Goal: Task Accomplishment & Management: Manage account settings

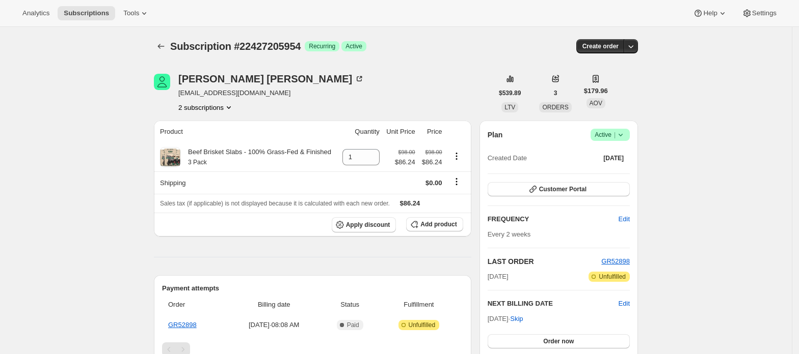
click at [220, 103] on button "2 subscriptions" at bounding box center [206, 107] width 56 height 10
click at [216, 100] on div "Bradley Marlow bradwy@pm.me 2 subscriptions" at bounding box center [271, 93] width 186 height 39
click at [220, 108] on button "2 subscriptions" at bounding box center [206, 107] width 56 height 10
click at [215, 117] on div "22254289218 22427205954 Info Current" at bounding box center [209, 135] width 83 height 40
click at [214, 122] on span "22254289218" at bounding box center [209, 127] width 71 height 10
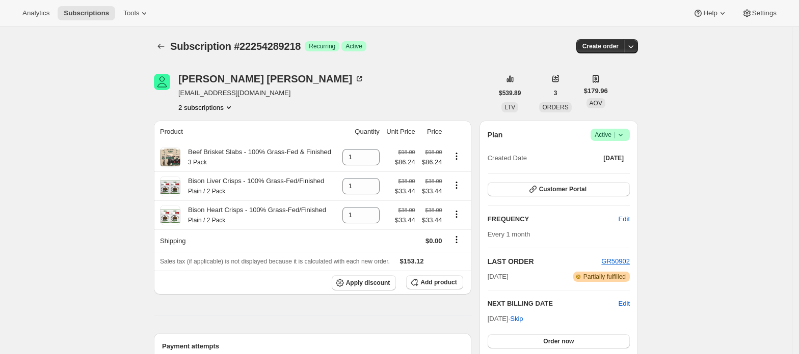
click at [221, 106] on button "2 subscriptions" at bounding box center [206, 107] width 56 height 10
click at [218, 144] on span "22427205954" at bounding box center [209, 144] width 71 height 10
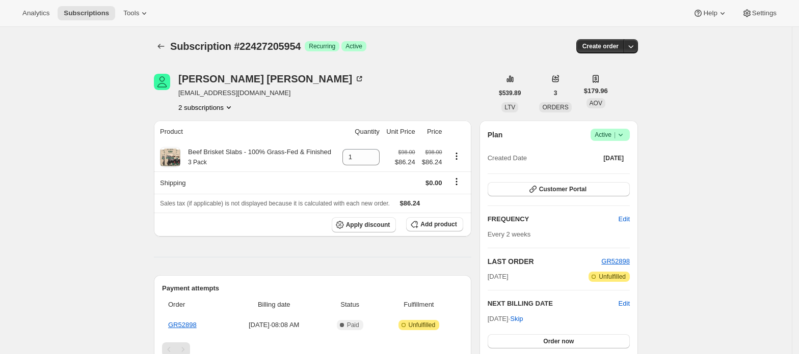
drag, startPoint x: 209, startPoint y: 102, endPoint x: 216, endPoint y: 108, distance: 9.7
click at [209, 101] on div "Bradley Marlow bradwy@pm.me 2 subscriptions" at bounding box center [271, 93] width 186 height 39
click at [218, 104] on button "2 subscriptions" at bounding box center [206, 107] width 56 height 10
click at [223, 126] on span "22254289218" at bounding box center [209, 127] width 71 height 10
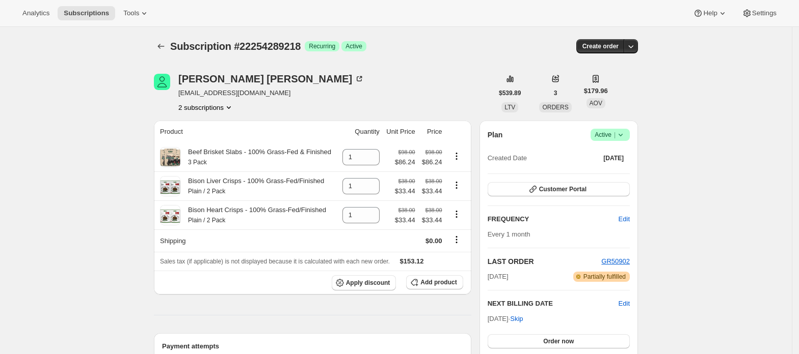
click at [225, 110] on button "2 subscriptions" at bounding box center [206, 107] width 56 height 10
click at [223, 138] on button "22427205954" at bounding box center [209, 143] width 77 height 16
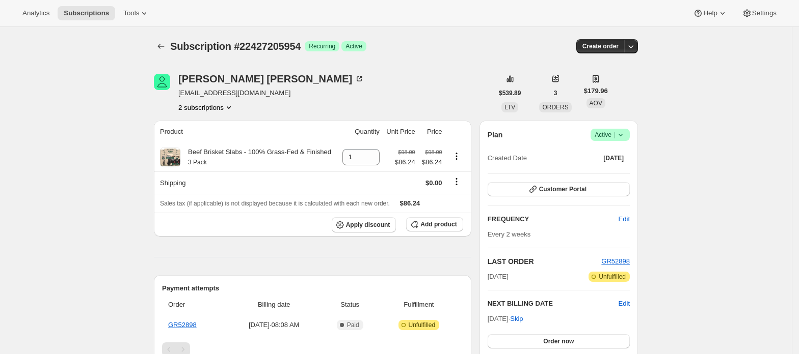
click at [598, 135] on span "Active |" at bounding box center [609, 135] width 31 height 10
click at [614, 176] on span "Cancel subscription" at bounding box center [614, 173] width 58 height 8
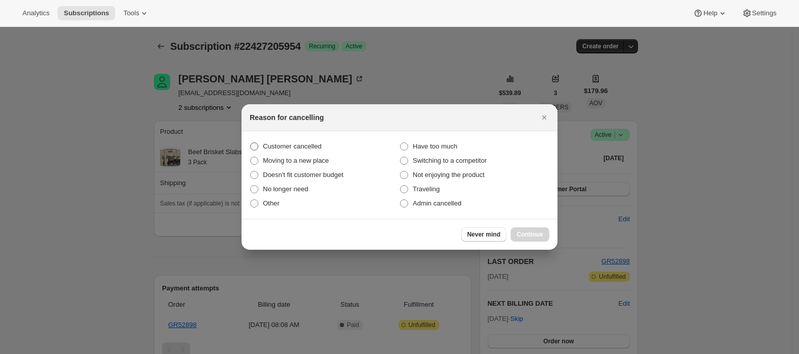
click at [309, 146] on span "Customer cancelled" at bounding box center [292, 147] width 59 height 8
click at [251, 143] on input "Customer cancelled" at bounding box center [250, 143] width 1 height 1
radio input "true"
click at [536, 231] on span "Continue" at bounding box center [529, 235] width 26 height 8
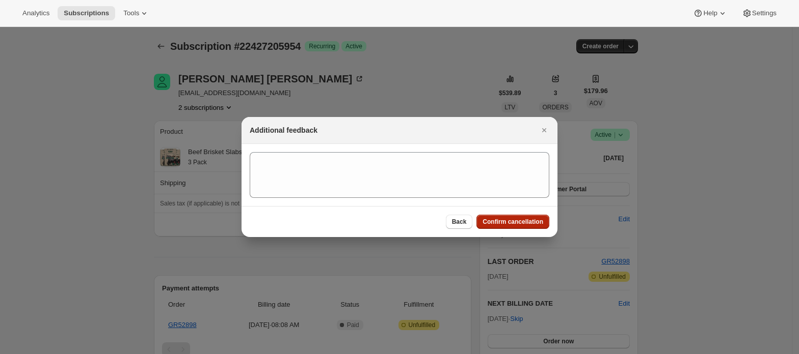
click at [534, 223] on span "Confirm cancellation" at bounding box center [512, 222] width 61 height 8
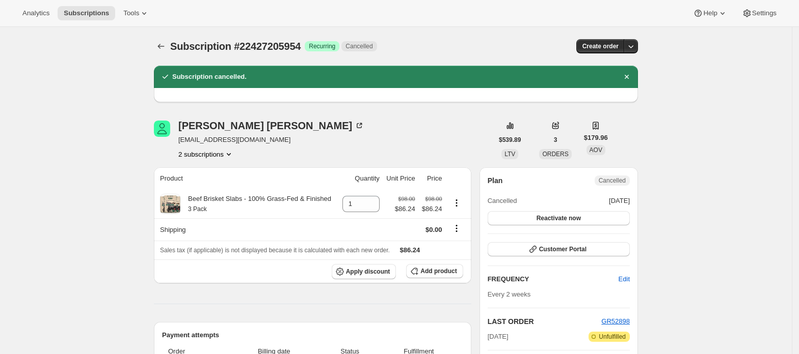
click at [218, 155] on button "2 subscriptions" at bounding box center [206, 154] width 56 height 10
click at [220, 172] on span "22254289218" at bounding box center [209, 174] width 71 height 10
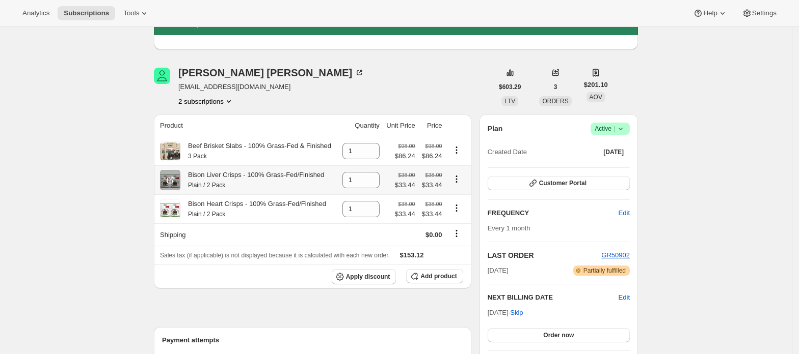
scroll to position [68, 0]
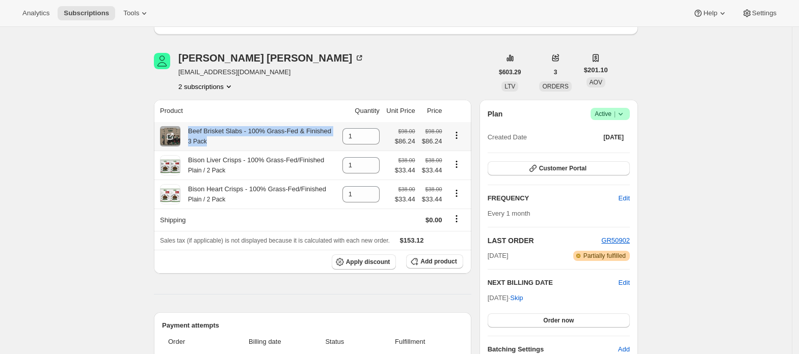
drag, startPoint x: 215, startPoint y: 146, endPoint x: 188, endPoint y: 134, distance: 28.8
click at [188, 134] on div "Beef Brisket Slabs - 100% Grass-Fed & Finished 3 Pack" at bounding box center [255, 136] width 151 height 20
copy div "Beef Brisket Slabs - 100% Grass-Fed & Finished 3 Pack"
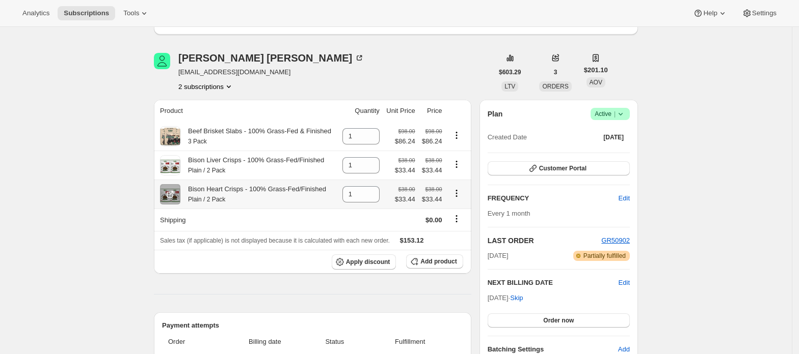
drag, startPoint x: 235, startPoint y: 205, endPoint x: 229, endPoint y: 202, distance: 6.6
click at [229, 202] on div "Bison Heart Crisps - 100% Grass-Fed/Finished Plain / 2 Pack" at bounding box center [253, 194] width 146 height 20
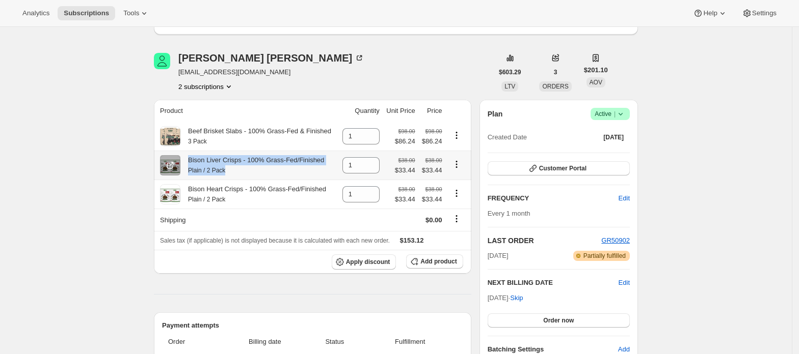
drag, startPoint x: 230, startPoint y: 172, endPoint x: 188, endPoint y: 163, distance: 42.6
click at [188, 163] on div "Bison Liver Crisps - 100% Grass-Fed/Finished Plain / 2 Pack" at bounding box center [252, 165] width 144 height 20
copy div "Bison Liver Crisps - 100% Grass-Fed/Finished Plain / 2 Pack"
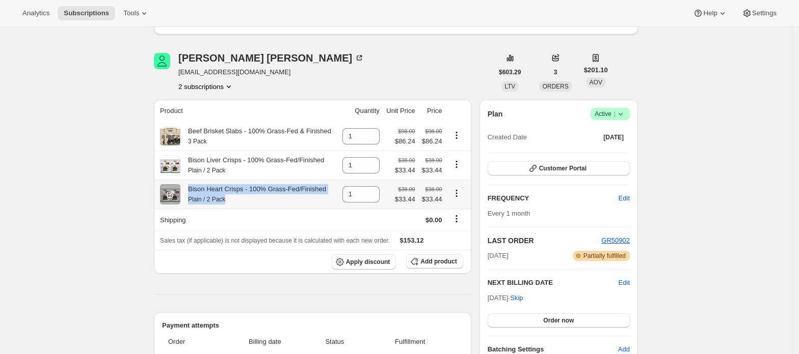
drag, startPoint x: 232, startPoint y: 204, endPoint x: 191, endPoint y: 195, distance: 41.8
click at [191, 195] on div "Bison Heart Crisps - 100% Grass-Fed/Finished Plain / 2 Pack" at bounding box center [253, 194] width 146 height 20
copy div "Bison Heart Crisps - 100% Grass-Fed/Finished Plain / 2 Pack"
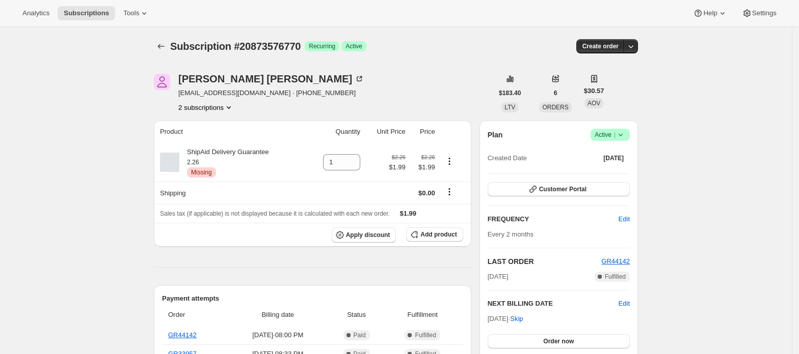
click at [215, 108] on button "2 subscriptions" at bounding box center [206, 107] width 56 height 10
click at [214, 136] on button "20873609538" at bounding box center [209, 143] width 77 height 16
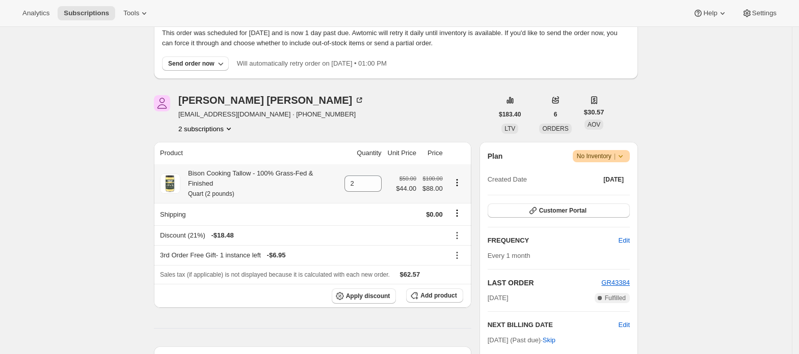
scroll to position [68, 0]
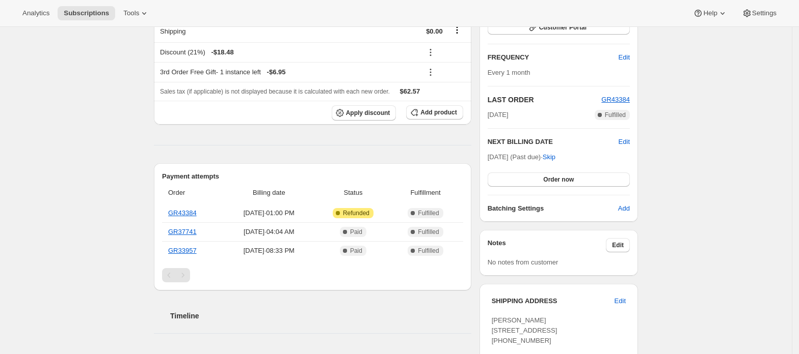
scroll to position [271, 0]
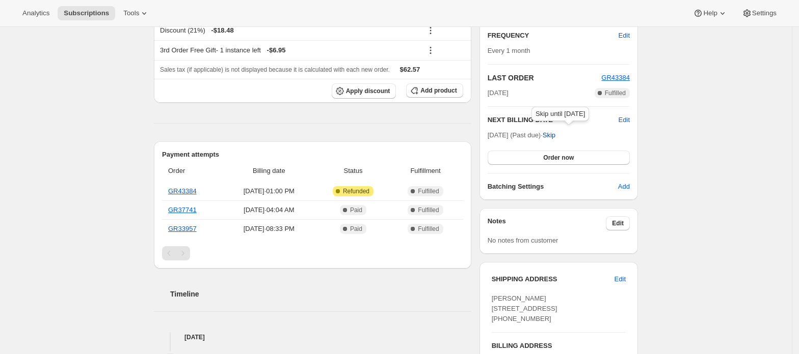
click at [555, 138] on span "Skip" at bounding box center [548, 135] width 13 height 10
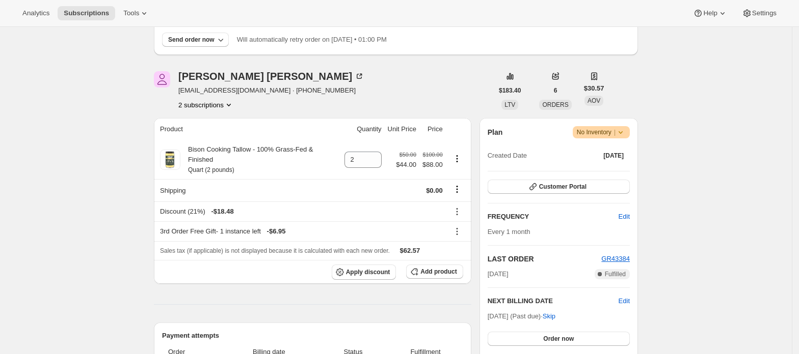
scroll to position [135, 0]
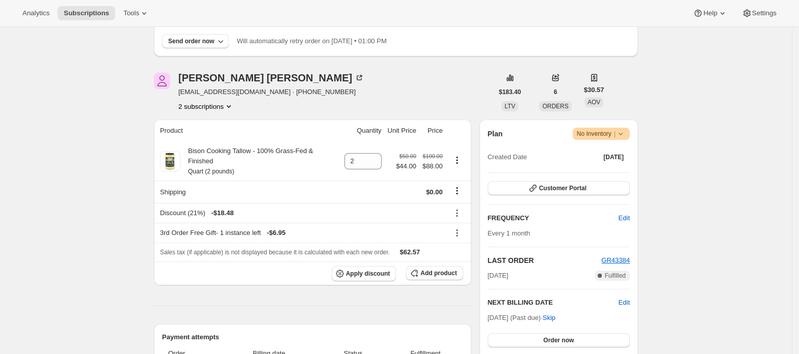
click at [221, 103] on button "2 subscriptions" at bounding box center [206, 106] width 56 height 10
click at [230, 127] on span "20873576770" at bounding box center [209, 126] width 71 height 10
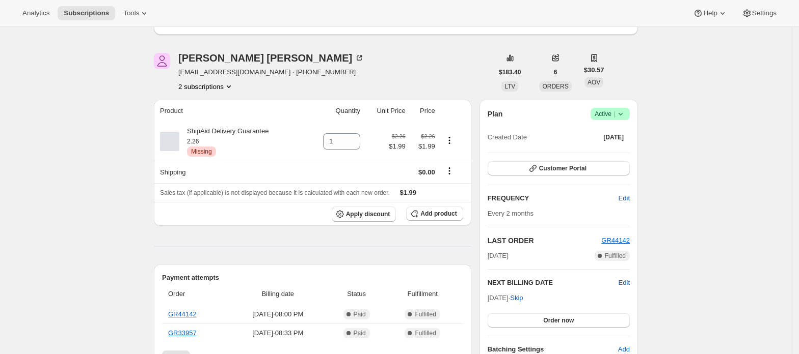
scroll to position [135, 0]
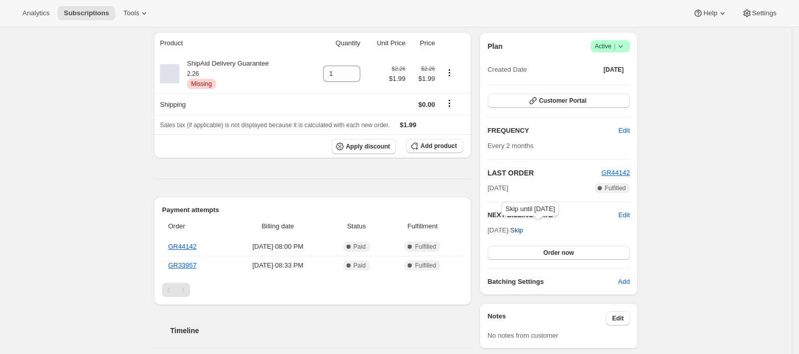
click at [523, 232] on span "Skip" at bounding box center [516, 231] width 13 height 10
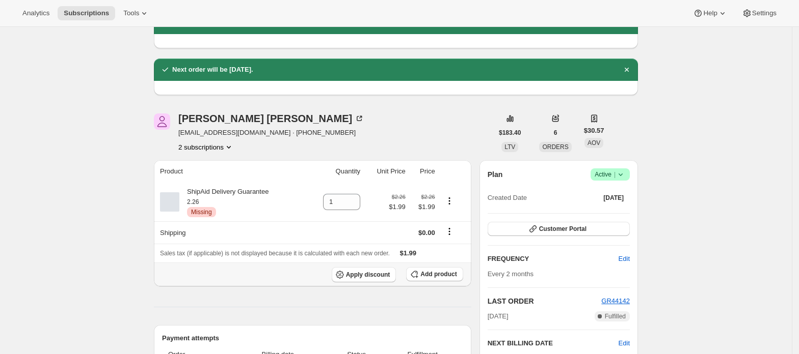
scroll to position [0, 0]
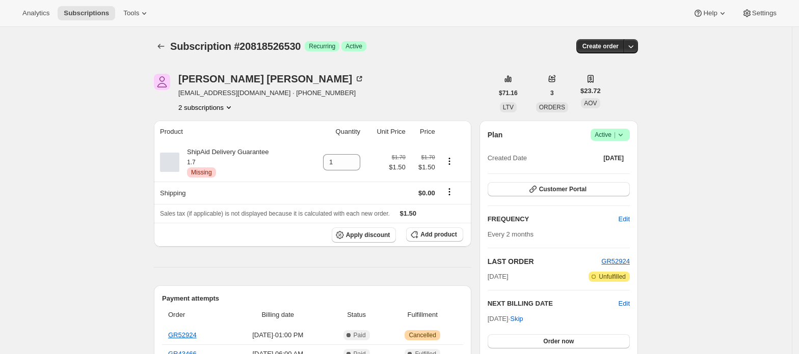
click at [218, 109] on button "2 subscriptions" at bounding box center [206, 107] width 56 height 10
click at [212, 144] on span "20818559298" at bounding box center [194, 144] width 41 height 8
